Goal: Transaction & Acquisition: Purchase product/service

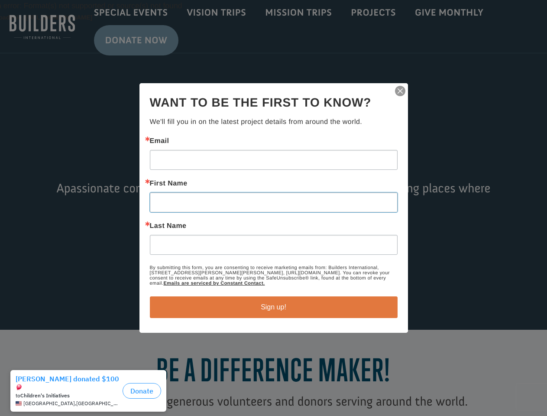
click at [273, 208] on input "First Name" at bounding box center [274, 202] width 248 height 20
click at [400, 91] on img "button" at bounding box center [400, 91] width 12 height 12
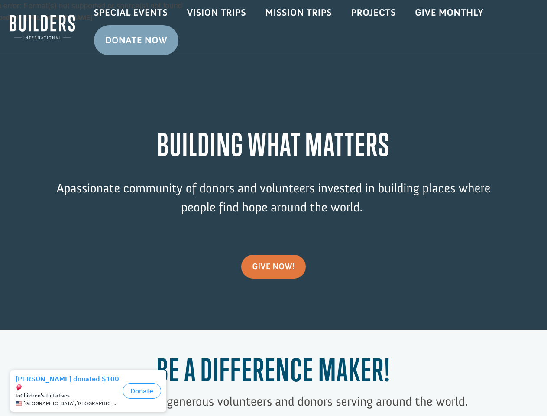
click at [274, 307] on div "Video Player Media error: Format(s) not supported or source(s) not found Downlo…" at bounding box center [273, 165] width 547 height 330
click at [91, 393] on div "to Children's Initiatives" at bounding box center [68, 396] width 104 height 6
click at [142, 383] on button "Donate" at bounding box center [142, 391] width 39 height 16
